Goal: Information Seeking & Learning: Understand process/instructions

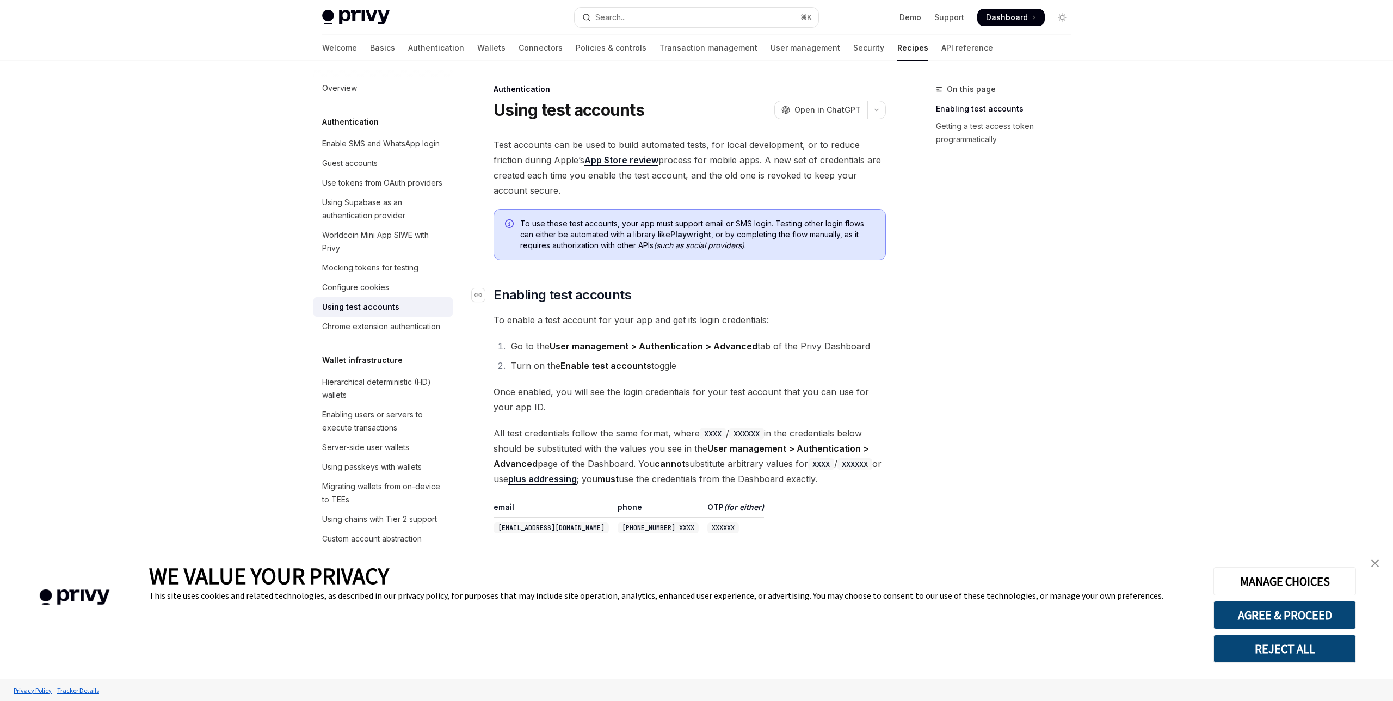
click at [779, 290] on h2 "​ Enabling test accounts" at bounding box center [690, 294] width 392 height 17
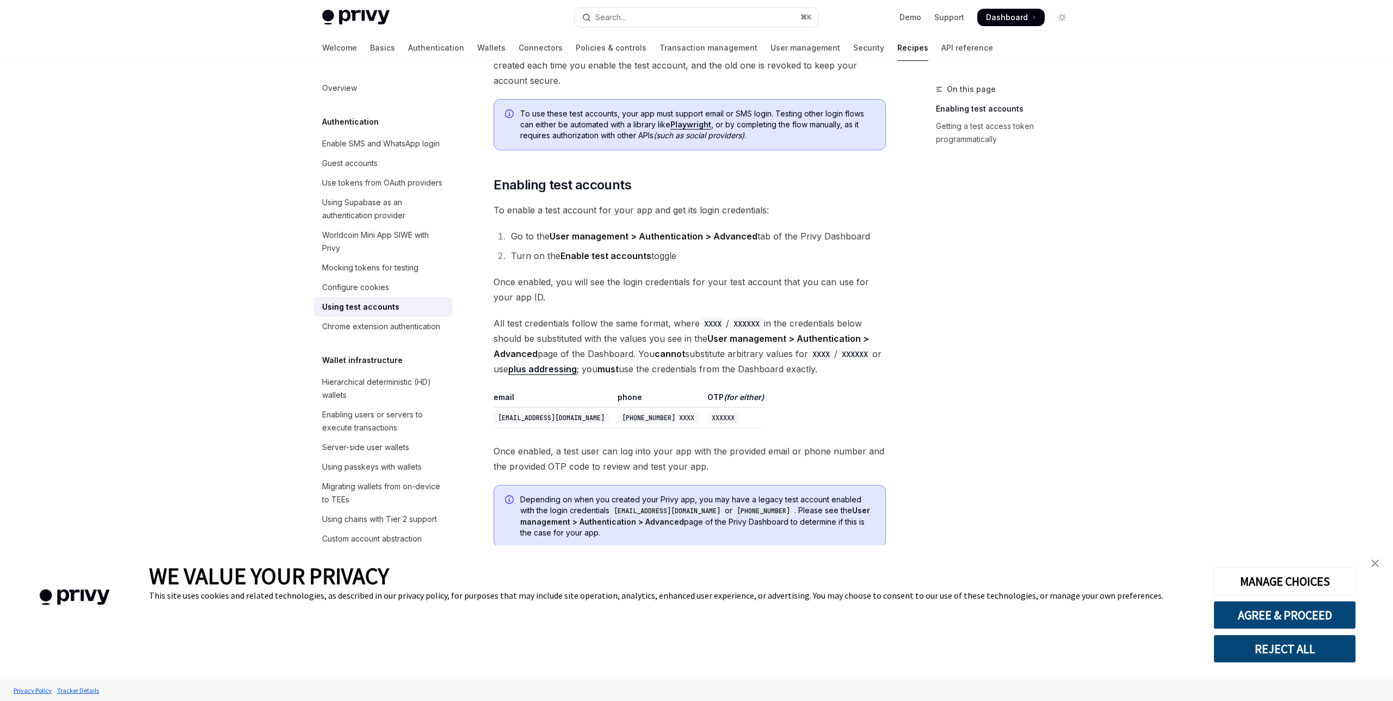
click at [758, 253] on li "Turn on the Enable test accounts toggle" at bounding box center [697, 255] width 378 height 15
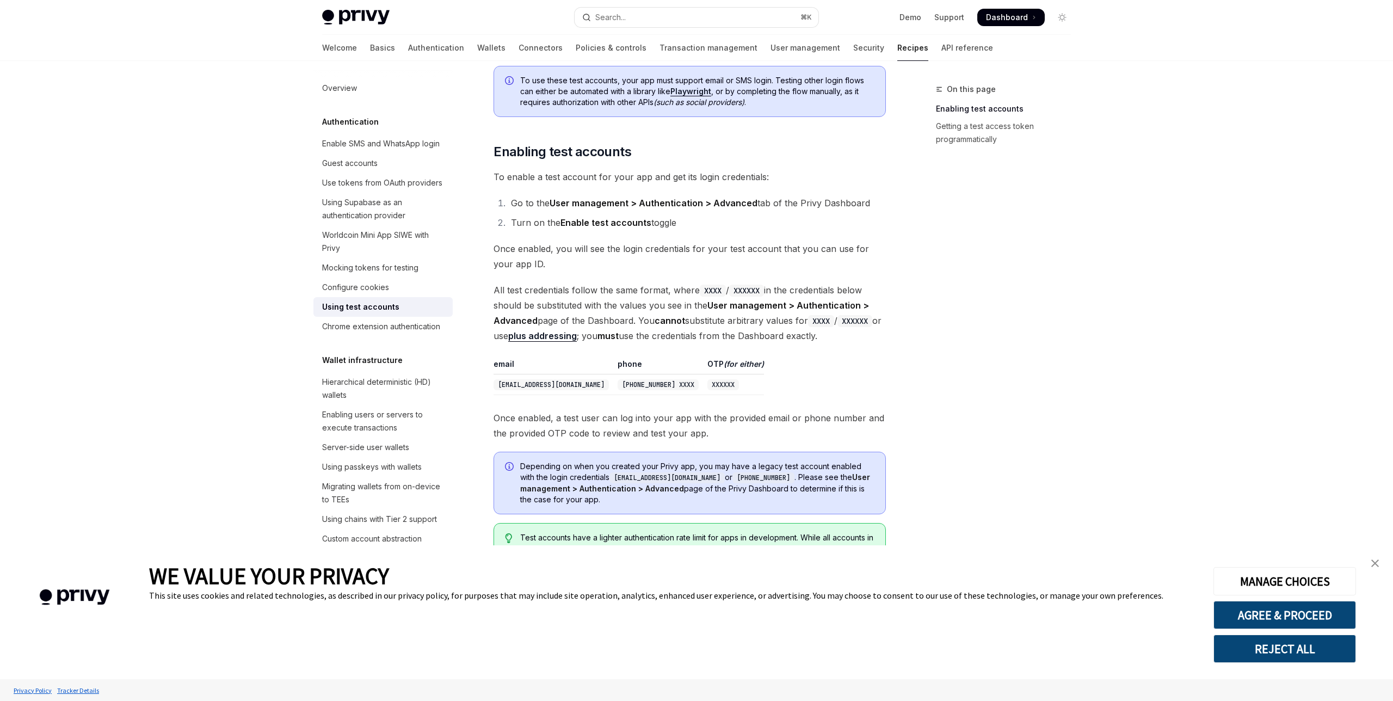
scroll to position [161, 0]
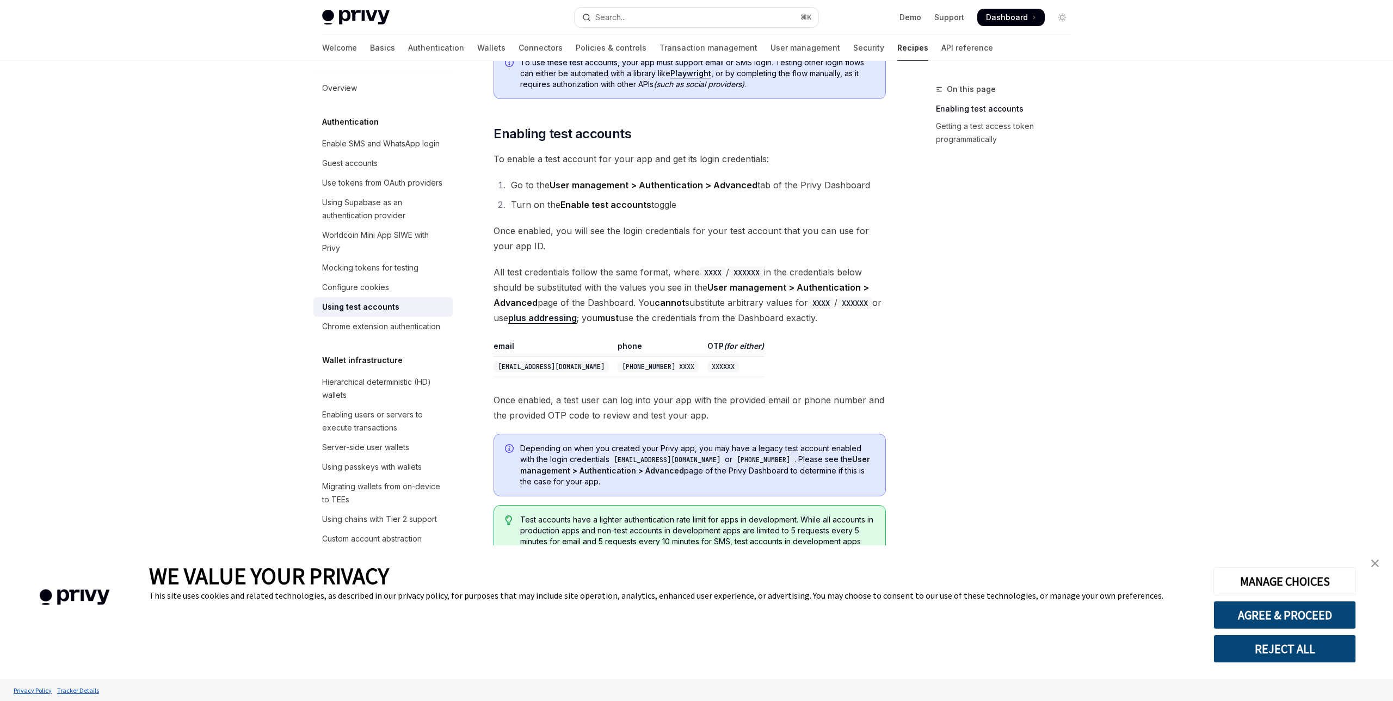
click at [752, 239] on span "Once enabled, you will see the login credentials for your test account that you…" at bounding box center [690, 238] width 392 height 30
click at [653, 333] on div "Test accounts can be used to build automated tests, for local development, or t…" at bounding box center [690, 397] width 392 height 842
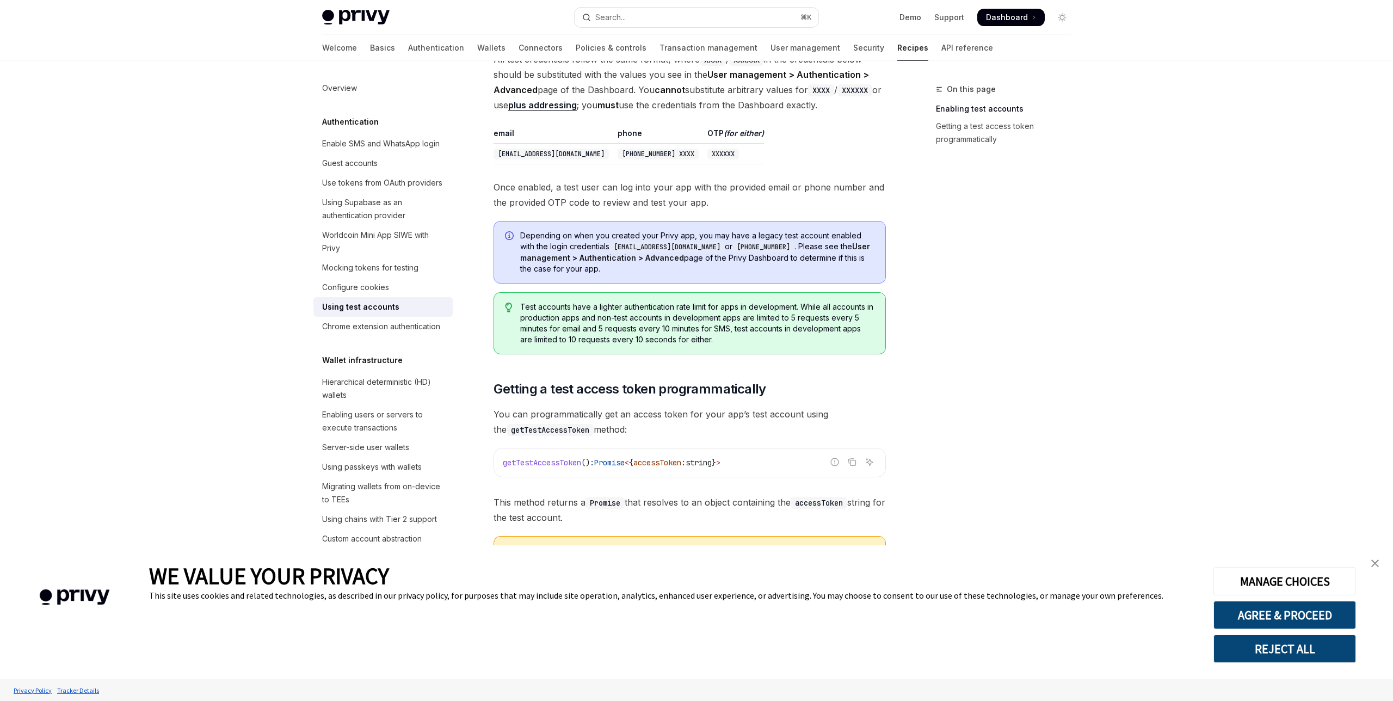
scroll to position [454, 0]
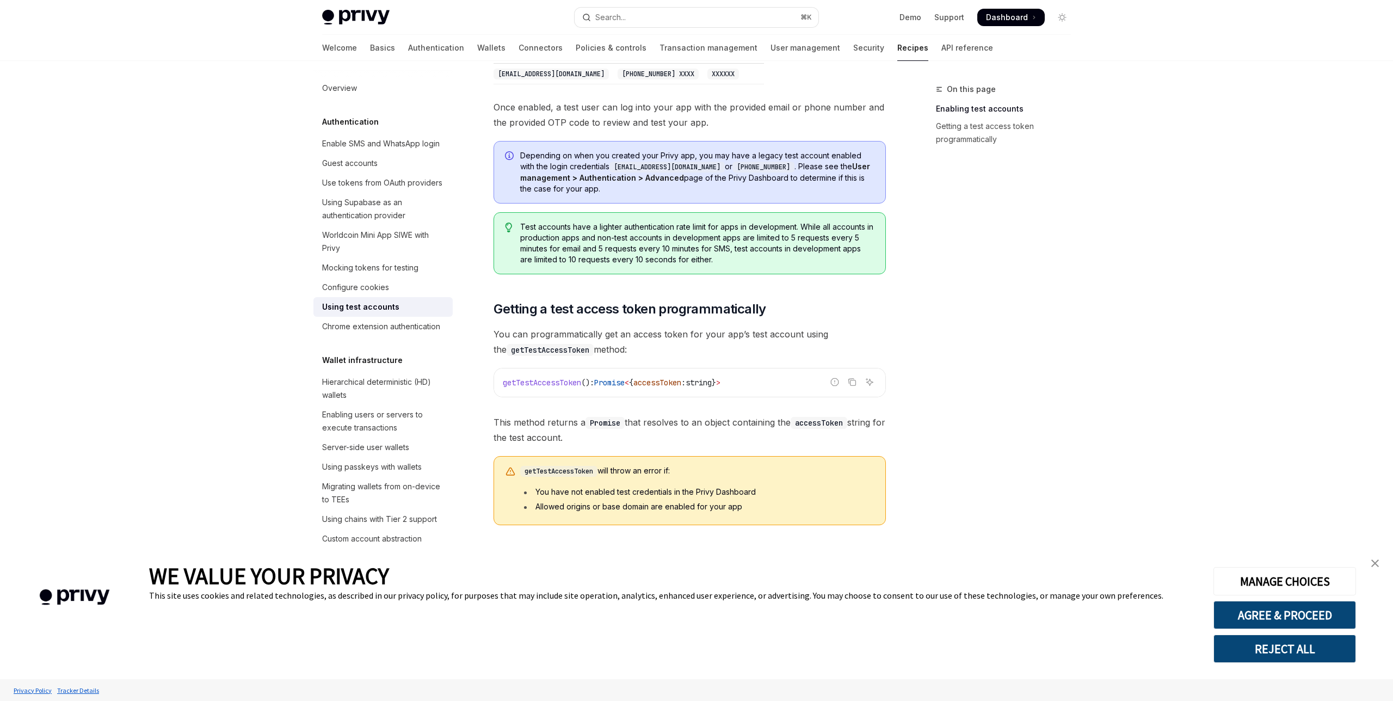
click at [1369, 569] on link "close banner" at bounding box center [1375, 563] width 22 height 22
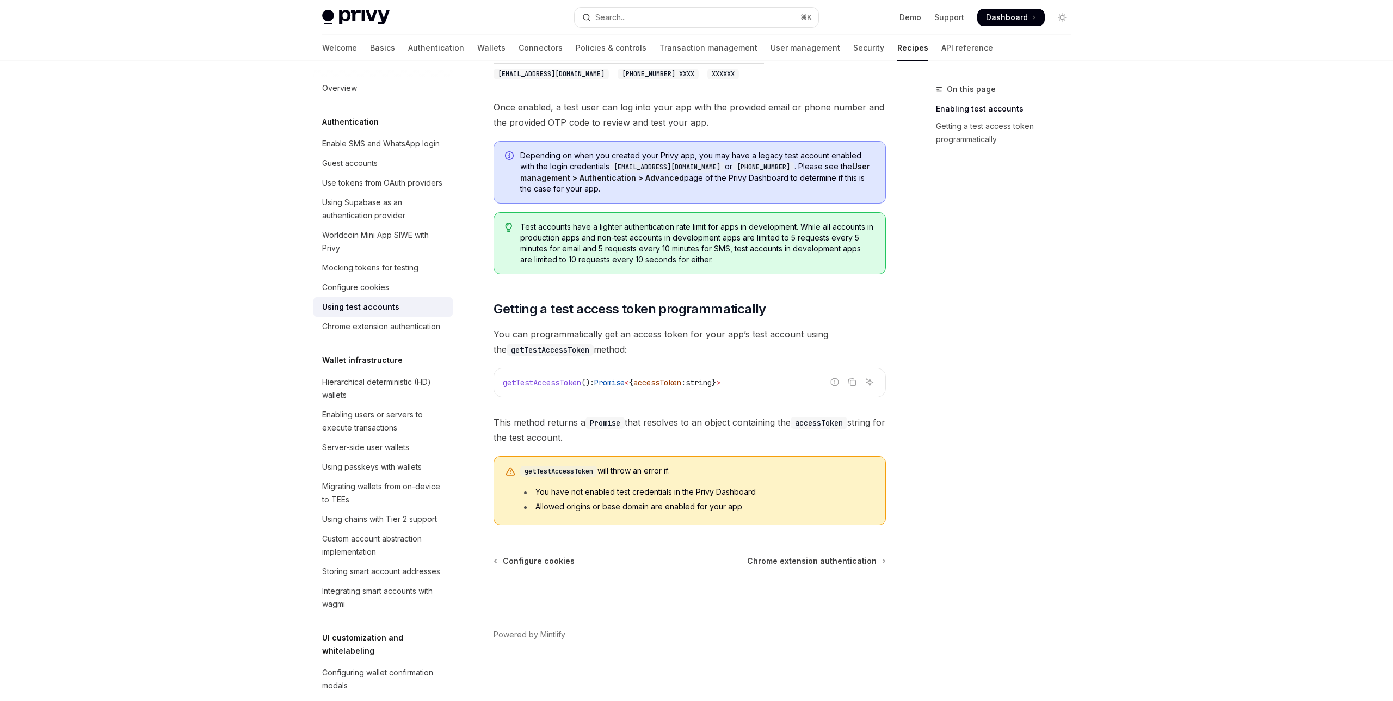
click at [868, 507] on li "Allowed origins or base domain are enabled for your app" at bounding box center [697, 506] width 354 height 11
click at [375, 320] on div "Chrome extension authentication" at bounding box center [381, 326] width 118 height 13
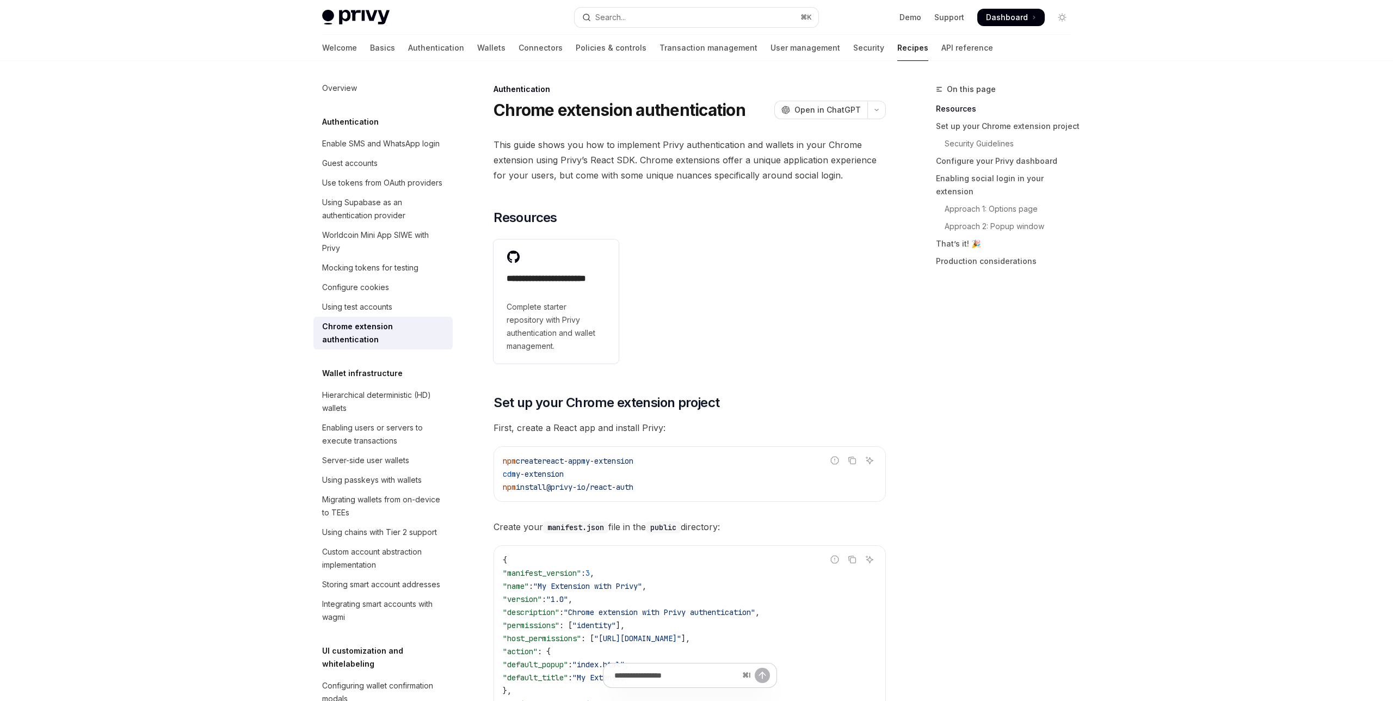
click at [665, 305] on div "**********" at bounding box center [690, 301] width 392 height 133
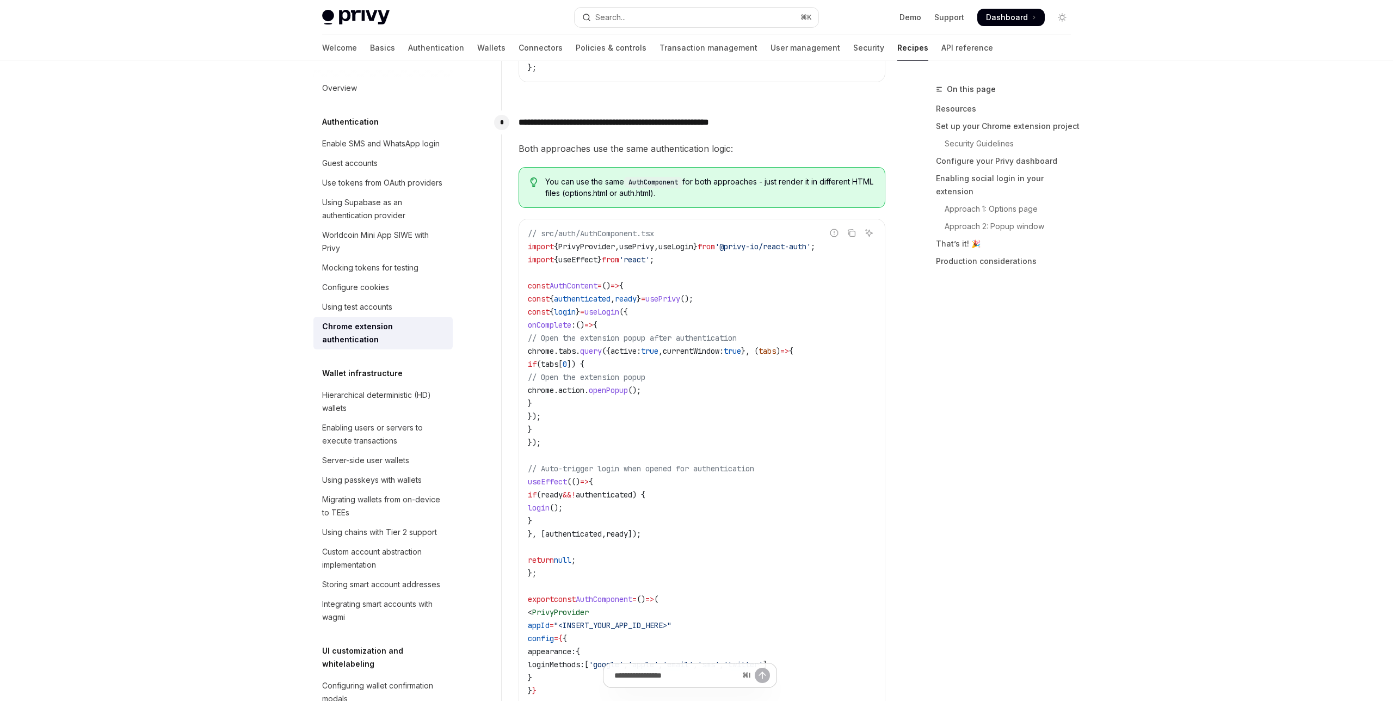
scroll to position [1998, 0]
type textarea "*"
